Goal: Transaction & Acquisition: Download file/media

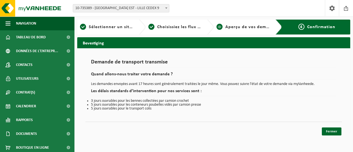
drag, startPoint x: 327, startPoint y: 0, endPoint x: 220, endPoint y: 20, distance: 108.9
click at [200, 10] on div "Site: 10-735389 - [GEOGRAPHIC_DATA] EST - [GEOGRAPHIC_DATA] CEDEX 9 10-964378 -…" at bounding box center [176, 8] width 353 height 17
click at [330, 137] on div "Navigation Clôturer Tableau de bord Données de l'entrepr... Contacts Utilisateu…" at bounding box center [176, 69] width 353 height 138
click at [331, 134] on link "Fermer" at bounding box center [332, 131] width 20 height 8
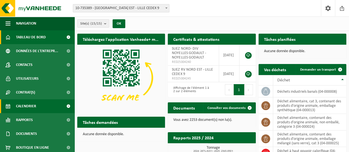
scroll to position [16, 0]
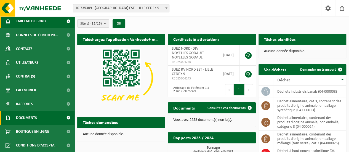
drag, startPoint x: 29, startPoint y: 114, endPoint x: 34, endPoint y: 114, distance: 4.4
click at [29, 114] on span "Documents" at bounding box center [26, 118] width 21 height 14
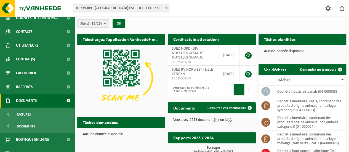
scroll to position [41, 0]
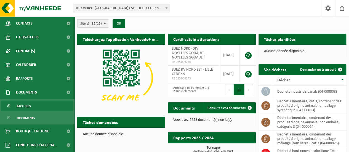
click at [35, 108] on link "Factures" at bounding box center [37, 106] width 72 height 10
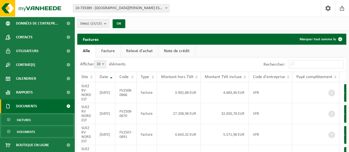
scroll to position [41, 0]
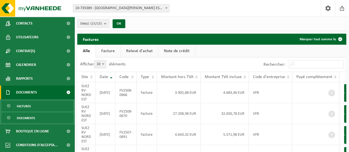
click at [23, 116] on span "Documents" at bounding box center [26, 118] width 18 height 10
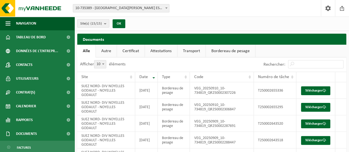
click at [104, 22] on button "Site(s) (15/15)" at bounding box center [93, 23] width 32 height 8
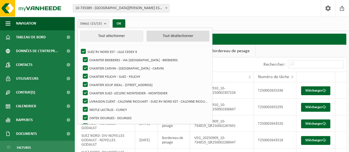
click at [184, 37] on button "Tout désélectionner" at bounding box center [177, 36] width 63 height 11
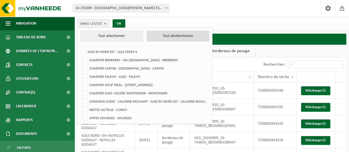
checkbox input "false"
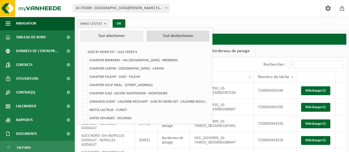
checkbox input "false"
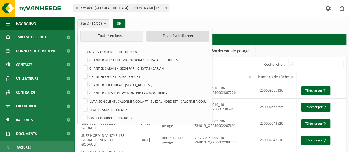
checkbox input "false"
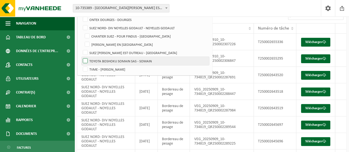
scroll to position [28, 0]
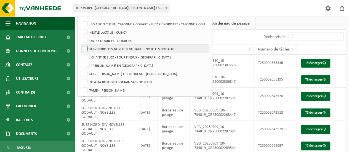
click at [84, 48] on label "SUEZ NORD- DIV NOYELLES GODAULT - NOYELLES GODAULT" at bounding box center [145, 49] width 127 height 8
click at [81, 45] on input "SUEZ NORD- DIV NOYELLES GODAULT - NOYELLES GODAULT" at bounding box center [81, 44] width 0 height 0
checkbox input "true"
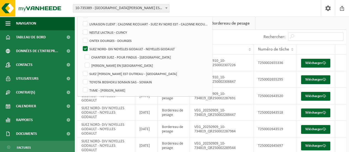
click at [202, 6] on div "Site: 10-735389 - [GEOGRAPHIC_DATA] EST - [GEOGRAPHIC_DATA] CEDEX 9 10-964378 -…" at bounding box center [174, 8] width 349 height 17
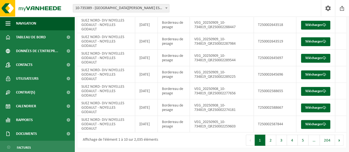
scroll to position [116, 0]
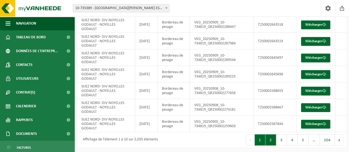
click at [276, 142] on button "2" at bounding box center [270, 139] width 11 height 11
click at [283, 141] on button "3" at bounding box center [281, 139] width 11 height 11
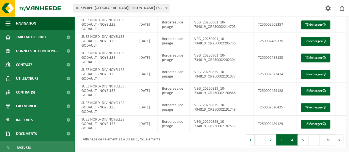
click at [290, 140] on button "4" at bounding box center [292, 139] width 11 height 11
click at [273, 140] on button "2" at bounding box center [270, 139] width 11 height 11
click at [282, 140] on button "3" at bounding box center [281, 139] width 11 height 11
click at [290, 140] on button "4" at bounding box center [292, 139] width 11 height 11
click at [302, 139] on button "5" at bounding box center [303, 139] width 11 height 11
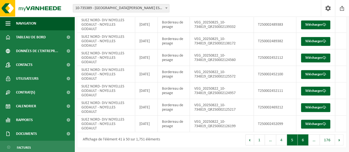
click at [305, 140] on button "6" at bounding box center [303, 139] width 11 height 11
click at [305, 140] on button "7" at bounding box center [303, 139] width 11 height 11
click at [305, 140] on button "8" at bounding box center [303, 139] width 11 height 11
click at [305, 140] on button "9" at bounding box center [303, 139] width 11 height 11
click at [305, 140] on button "10" at bounding box center [301, 139] width 13 height 11
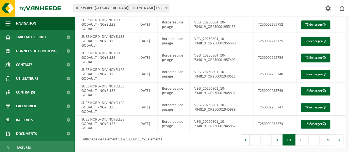
click at [305, 140] on button "11" at bounding box center [301, 139] width 13 height 11
click at [305, 140] on button "12" at bounding box center [301, 139] width 13 height 11
click at [305, 140] on button "13" at bounding box center [301, 139] width 13 height 11
click at [305, 140] on button "15" at bounding box center [301, 139] width 13 height 11
click at [305, 140] on div "Afficher 10 25 50 100 10 éléments Rechercher: Site Date Type Code Numéro de tâc…" at bounding box center [211, 45] width 269 height 206
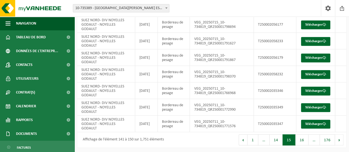
click at [305, 140] on button "16" at bounding box center [301, 139] width 13 height 11
click at [305, 140] on button "17" at bounding box center [301, 139] width 13 height 11
click at [305, 140] on button "18" at bounding box center [301, 139] width 13 height 11
click at [305, 140] on div "Afficher 10 25 50 100 10 éléments Rechercher: Site Date Type Code Numéro de tâc…" at bounding box center [211, 45] width 269 height 206
click at [305, 140] on button "19" at bounding box center [301, 139] width 13 height 11
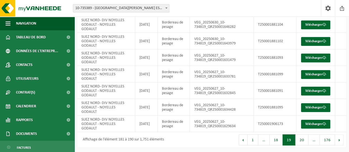
click at [305, 140] on button "20" at bounding box center [301, 139] width 13 height 11
click at [277, 137] on button "19" at bounding box center [276, 139] width 13 height 11
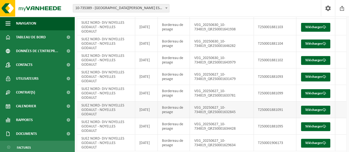
scroll to position [88, 0]
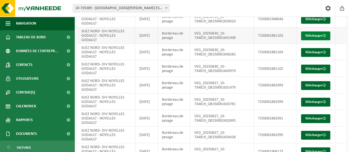
click at [319, 35] on link "Télécharger" at bounding box center [315, 35] width 29 height 9
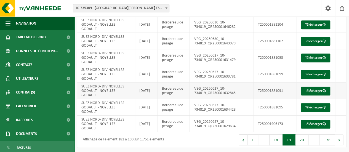
scroll to position [60, 0]
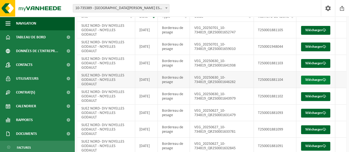
click at [312, 79] on link "Télécharger" at bounding box center [315, 80] width 29 height 9
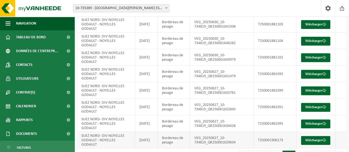
scroll to position [88, 0]
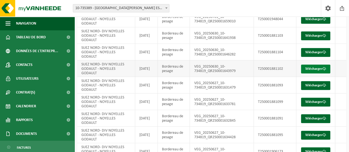
click at [314, 68] on link "Télécharger" at bounding box center [315, 69] width 29 height 9
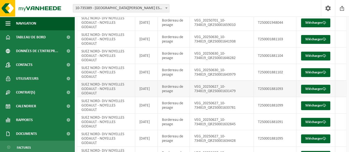
scroll to position [116, 0]
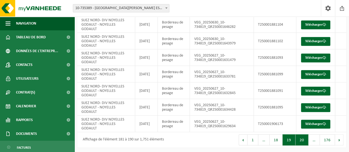
click at [301, 140] on button "20" at bounding box center [301, 139] width 13 height 11
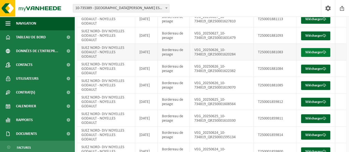
click at [321, 51] on link "Télécharger" at bounding box center [315, 52] width 29 height 9
click at [322, 71] on span at bounding box center [324, 69] width 4 height 4
click at [322, 87] on span at bounding box center [324, 86] width 4 height 4
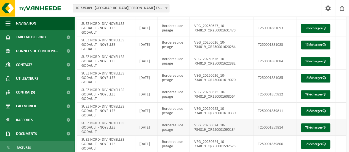
scroll to position [116, 0]
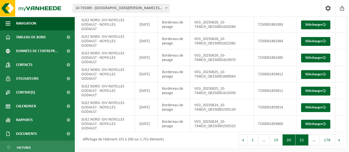
click at [298, 138] on button "21" at bounding box center [301, 139] width 13 height 11
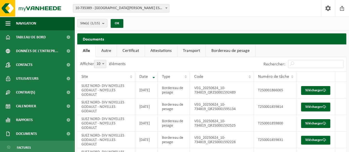
scroll to position [0, 0]
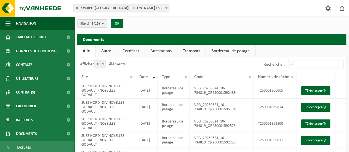
click at [189, 53] on link "Transport" at bounding box center [191, 51] width 28 height 13
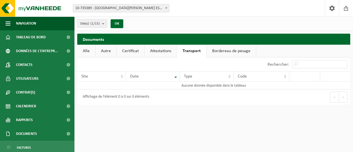
click at [170, 53] on link "Attestations" at bounding box center [161, 51] width 32 height 13
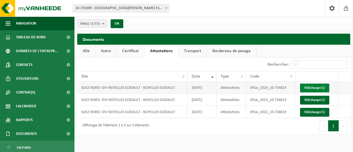
click at [311, 89] on link "Télécharger" at bounding box center [314, 88] width 29 height 9
click at [133, 52] on link "Certificat" at bounding box center [131, 51] width 28 height 13
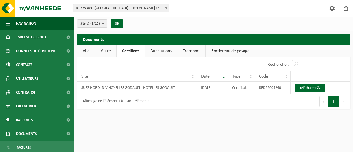
click at [110, 50] on link "Autre" at bounding box center [105, 51] width 21 height 13
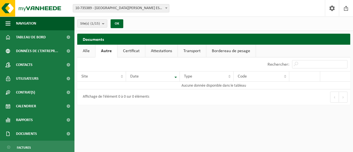
click at [77, 50] on div "Documents Patientez Le téléchargement est un peu long en raison de la grande qu…" at bounding box center [213, 71] width 279 height 74
click at [82, 49] on link "Alle" at bounding box center [86, 51] width 18 height 13
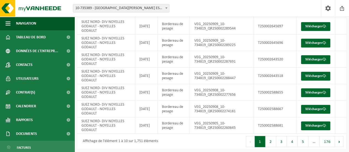
scroll to position [116, 0]
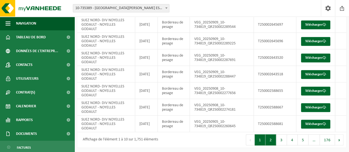
click at [268, 136] on button "2" at bounding box center [270, 139] width 11 height 11
click at [254, 139] on button "Précédent" at bounding box center [250, 139] width 9 height 11
click at [273, 139] on button "2" at bounding box center [270, 139] width 11 height 11
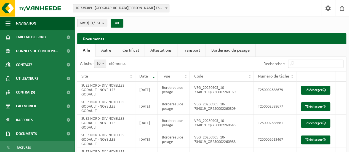
scroll to position [0, 0]
